Goal: Transaction & Acquisition: Download file/media

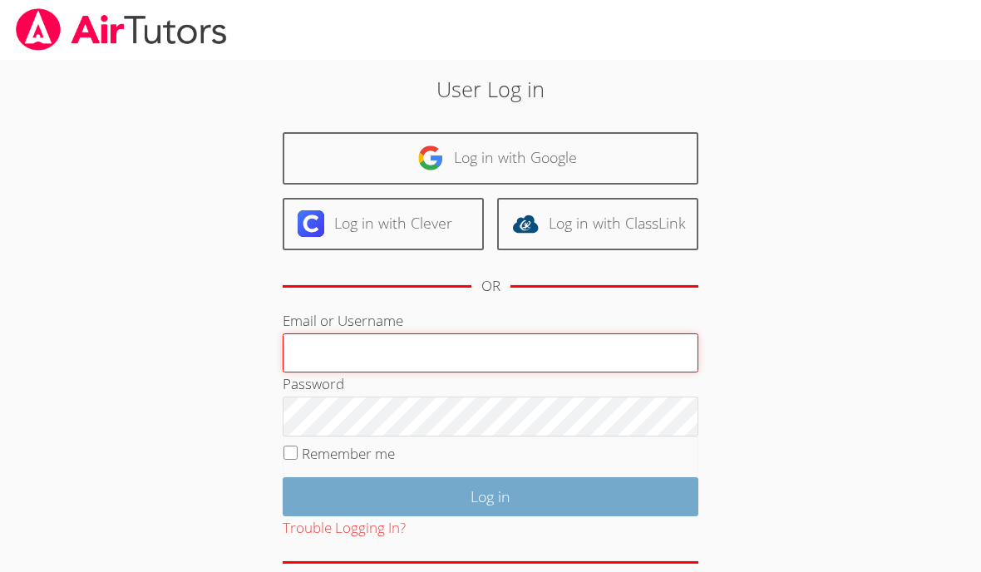
type input "[EMAIL_ADDRESS][DOMAIN_NAME]"
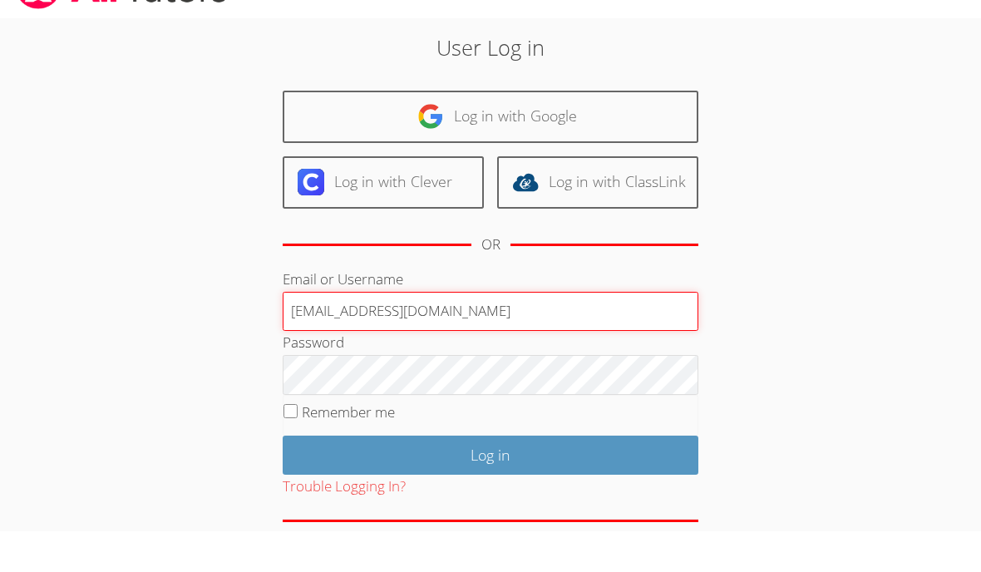
scroll to position [73, 0]
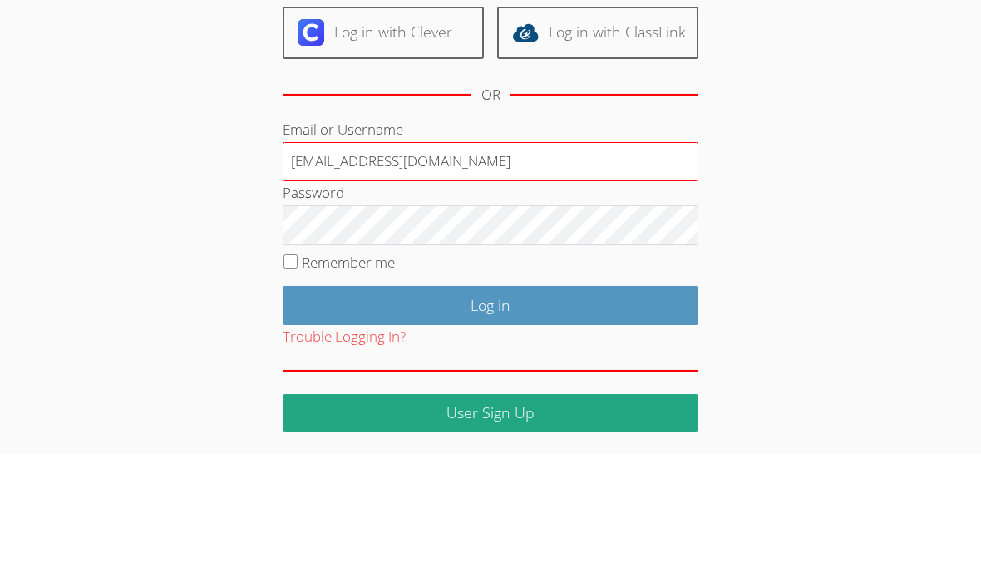
click at [289, 259] on form "Email or Username [EMAIL_ADDRESS][DOMAIN_NAME] Password Remember me Log in Trou…" at bounding box center [491, 393] width 416 height 315
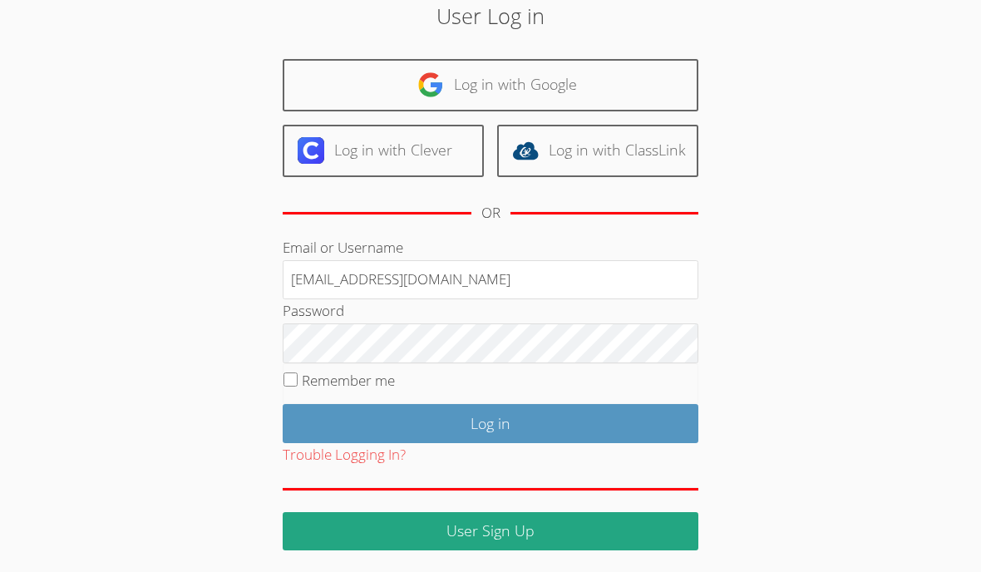
click at [295, 376] on input "Remember me" at bounding box center [290, 379] width 14 height 14
checkbox input "true"
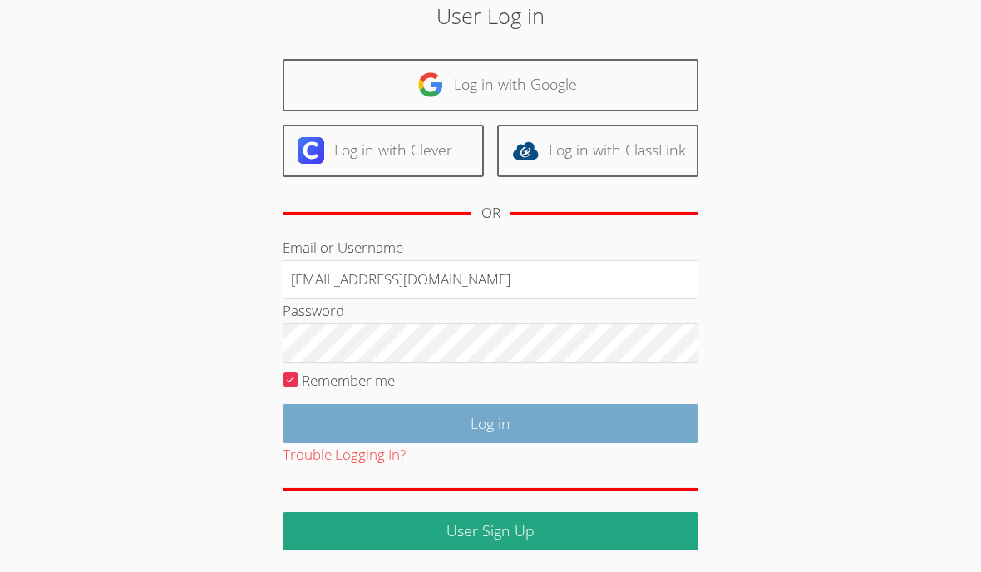
click at [382, 410] on input "Log in" at bounding box center [491, 423] width 416 height 39
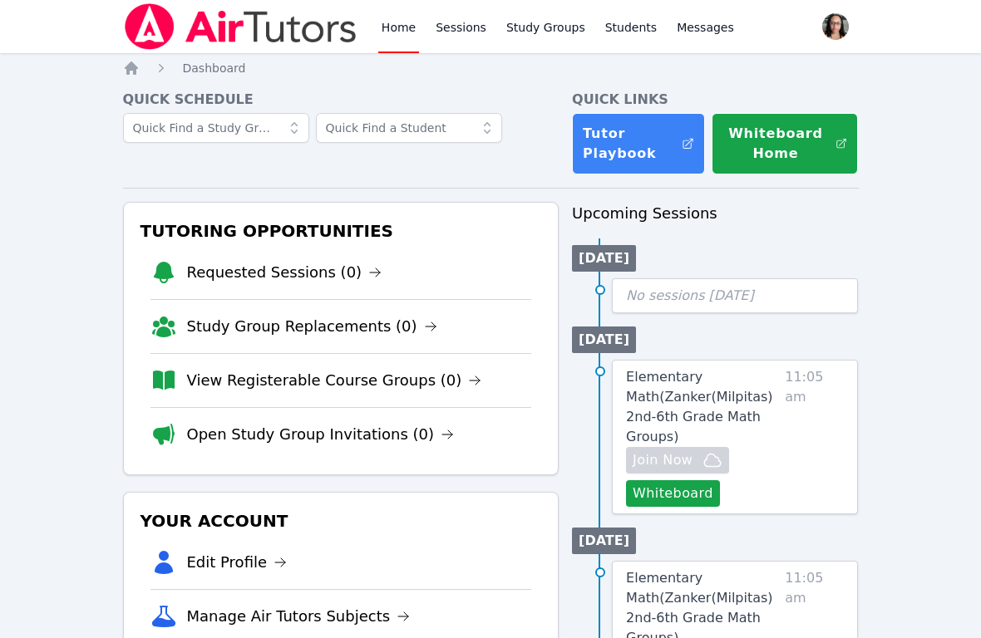
drag, startPoint x: 672, startPoint y: 386, endPoint x: 672, endPoint y: 319, distance: 66.5
click at [672, 386] on link "Elementary Math ( Zanker(Milpitas) 2nd-6th Grade Math Groups )" at bounding box center [702, 407] width 152 height 80
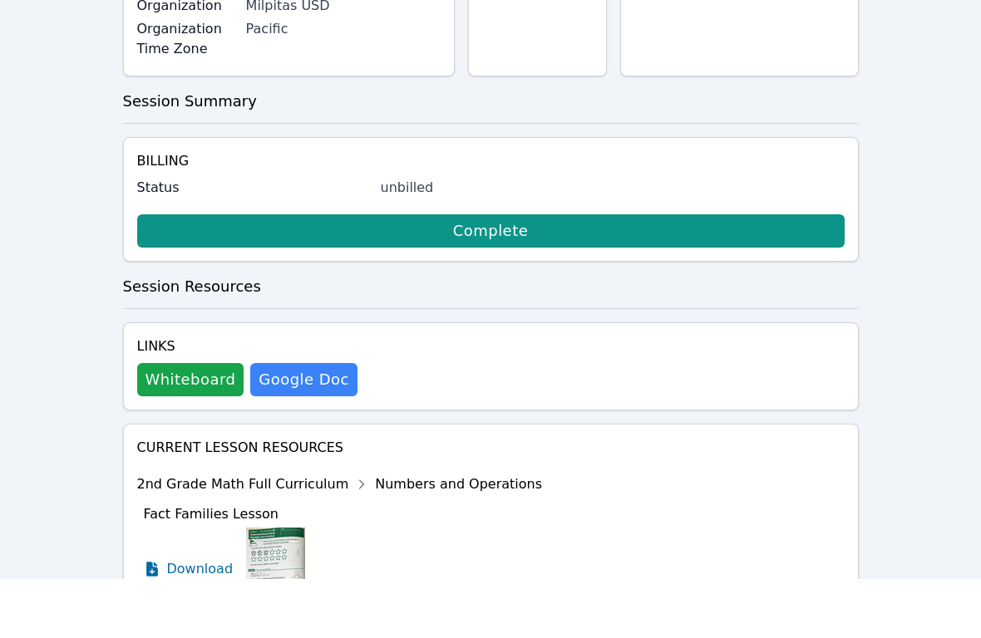
scroll to position [382, 0]
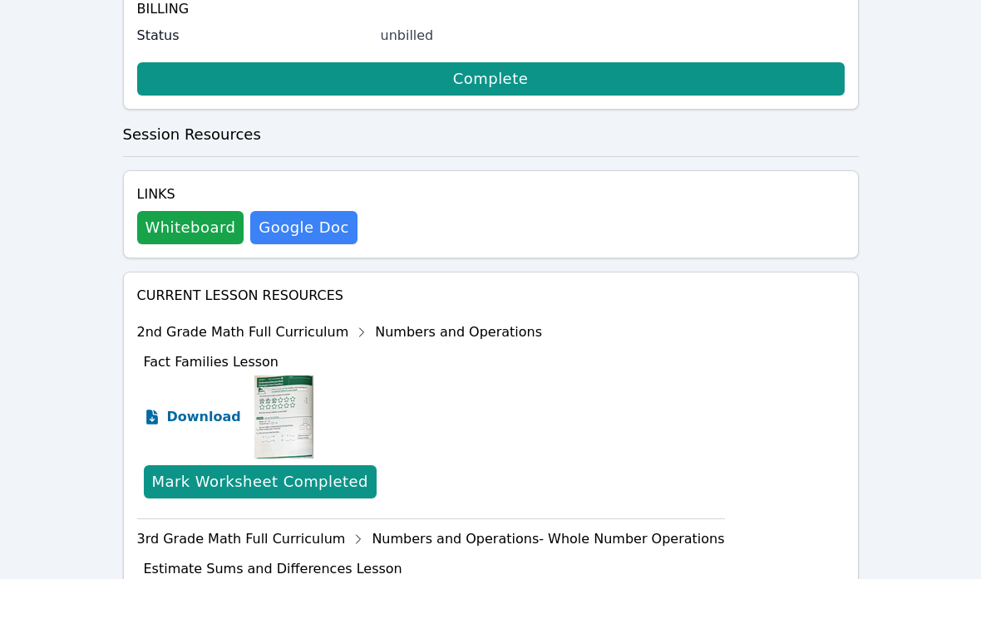
click at [187, 466] on span "Download" at bounding box center [204, 476] width 74 height 20
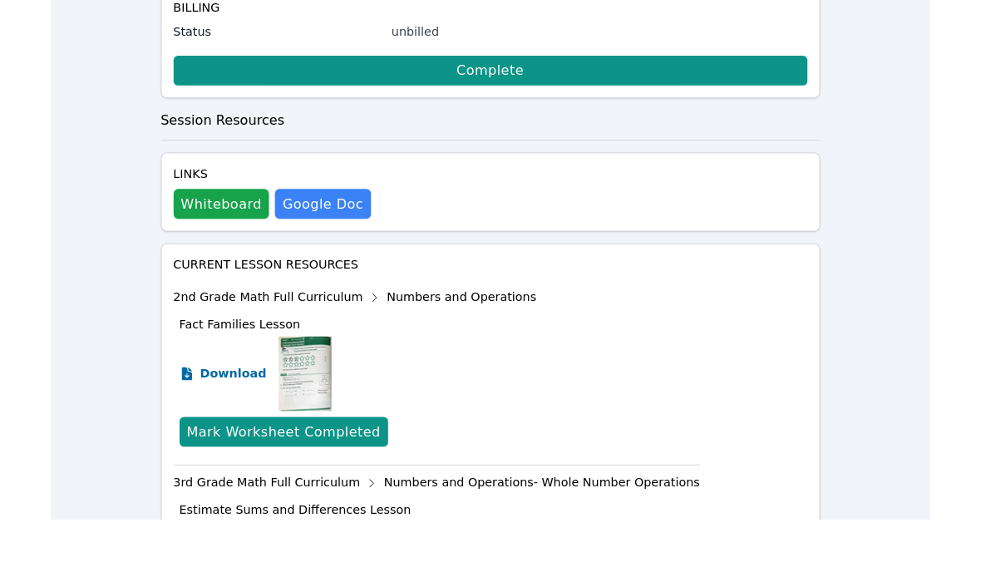
scroll to position [448, 0]
